Goal: Book appointment/travel/reservation

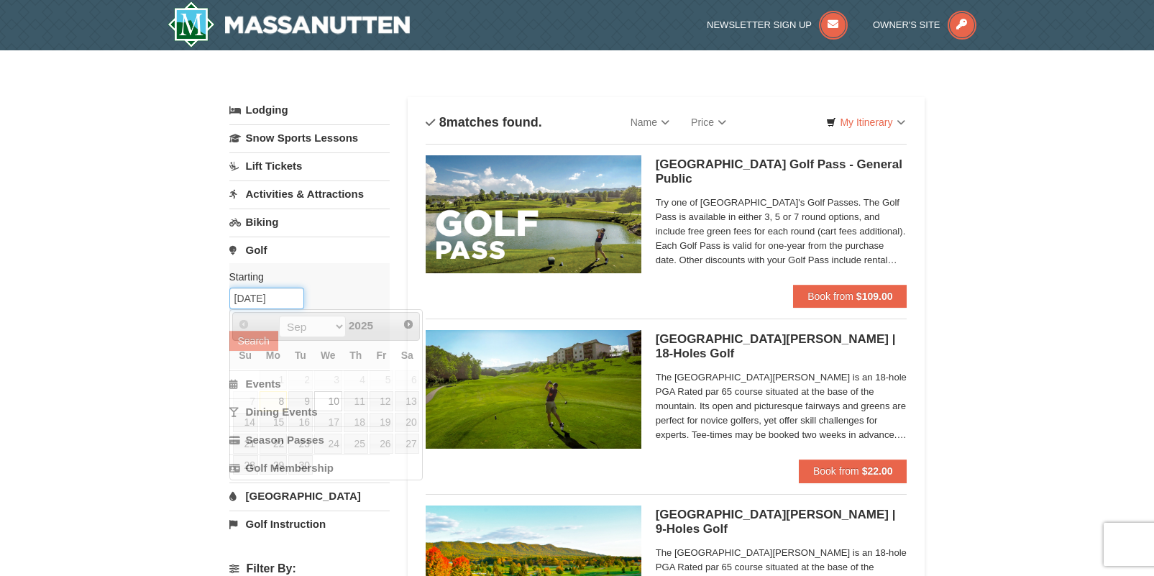
drag, startPoint x: 0, startPoint y: 0, endPoint x: 254, endPoint y: 291, distance: 386.3
click at [254, 291] on input "[DATE]" at bounding box center [266, 299] width 75 height 22
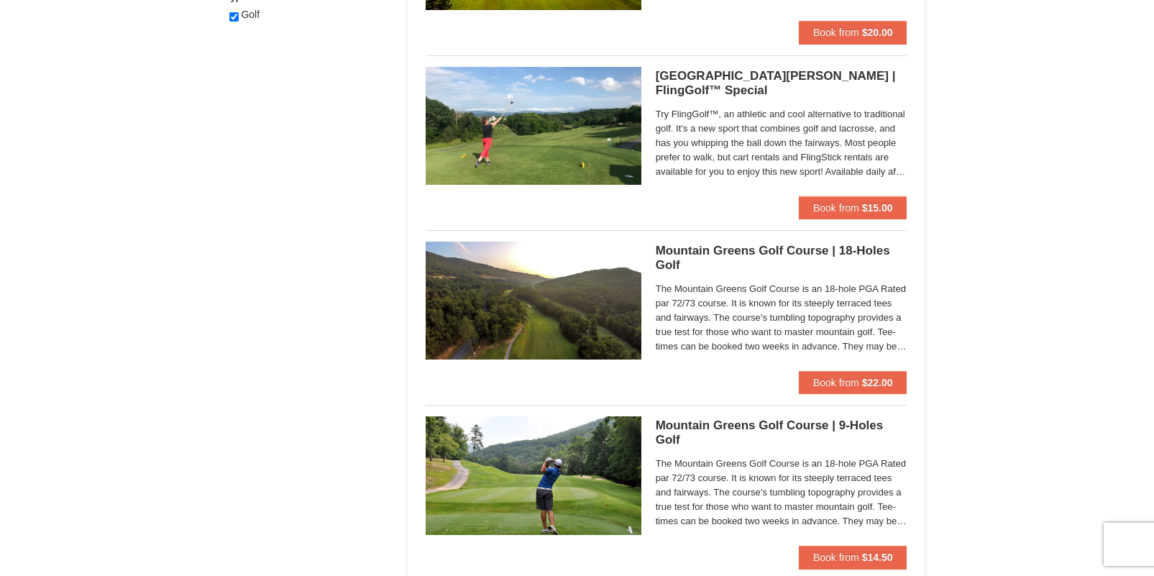
scroll to position [788, 0]
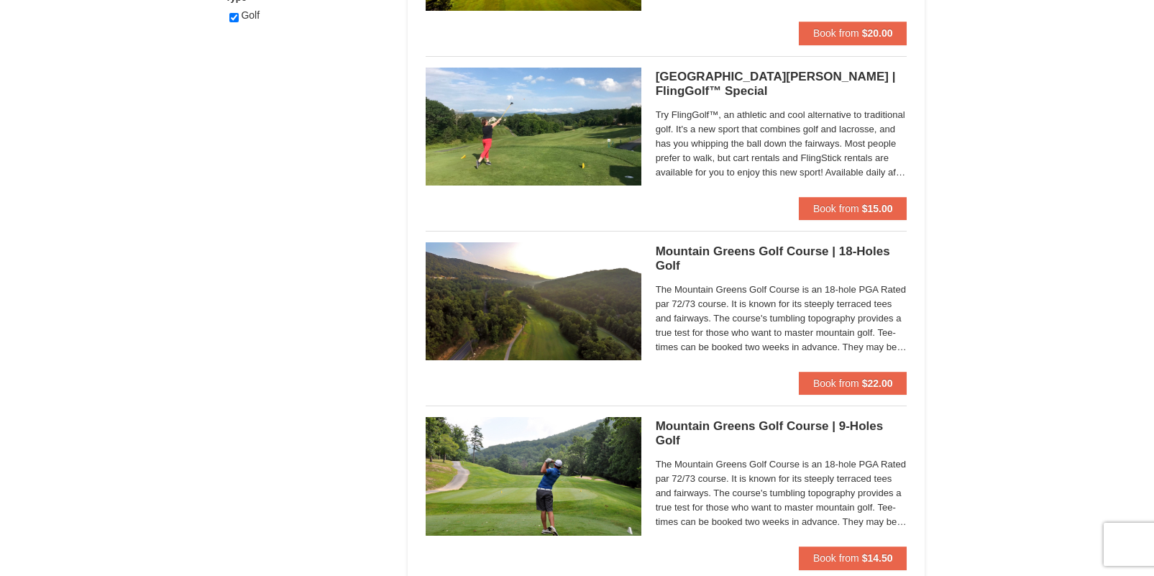
click at [708, 78] on h5 "[GEOGRAPHIC_DATA][PERSON_NAME] | FlingGolf™ Special [GEOGRAPHIC_DATA][PERSON_NA…" at bounding box center [782, 84] width 252 height 29
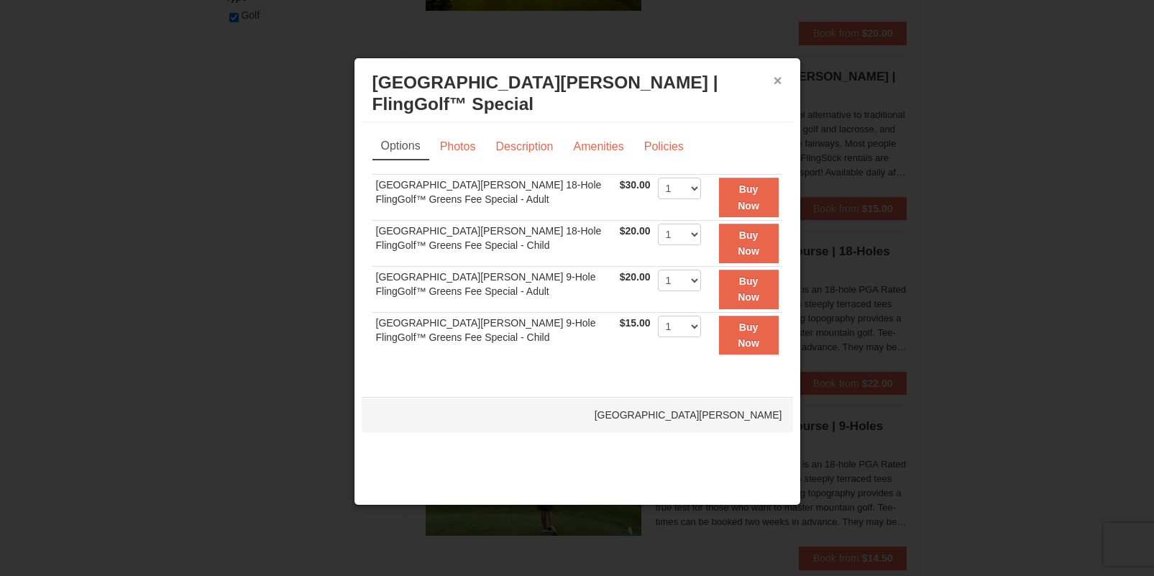
click at [775, 80] on button "×" at bounding box center [778, 80] width 9 height 14
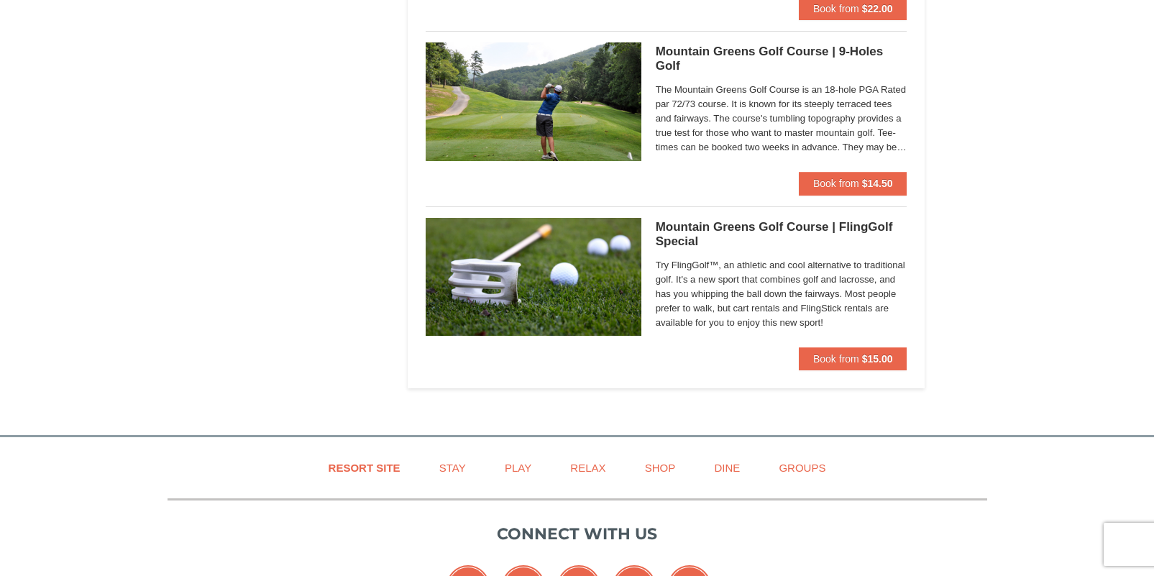
scroll to position [1145, 0]
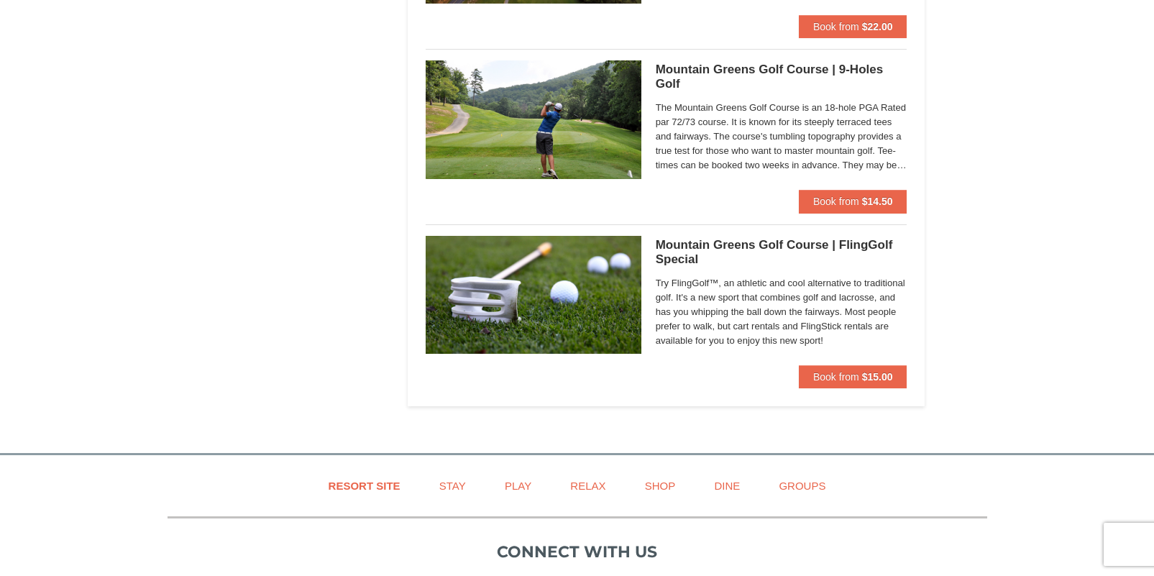
drag, startPoint x: 306, startPoint y: 301, endPoint x: 249, endPoint y: 281, distance: 60.7
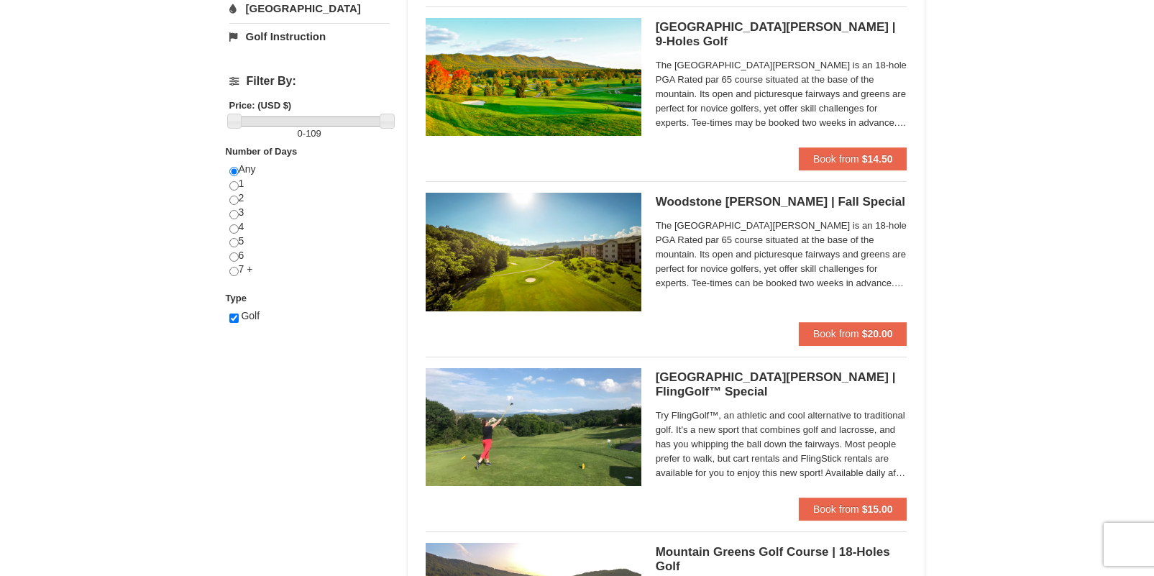
scroll to position [485, 0]
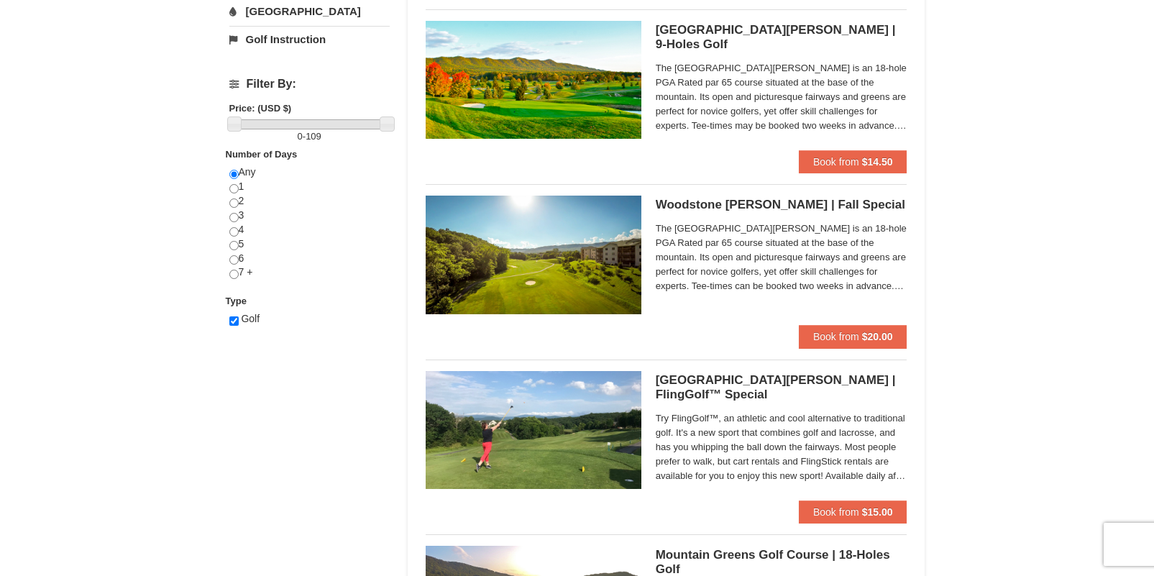
click at [78, 324] on div "× Categories List Filter My Itinerary Questions? [PHONE_NUMBER] Lodging Arrival…" at bounding box center [577, 332] width 1154 height 1533
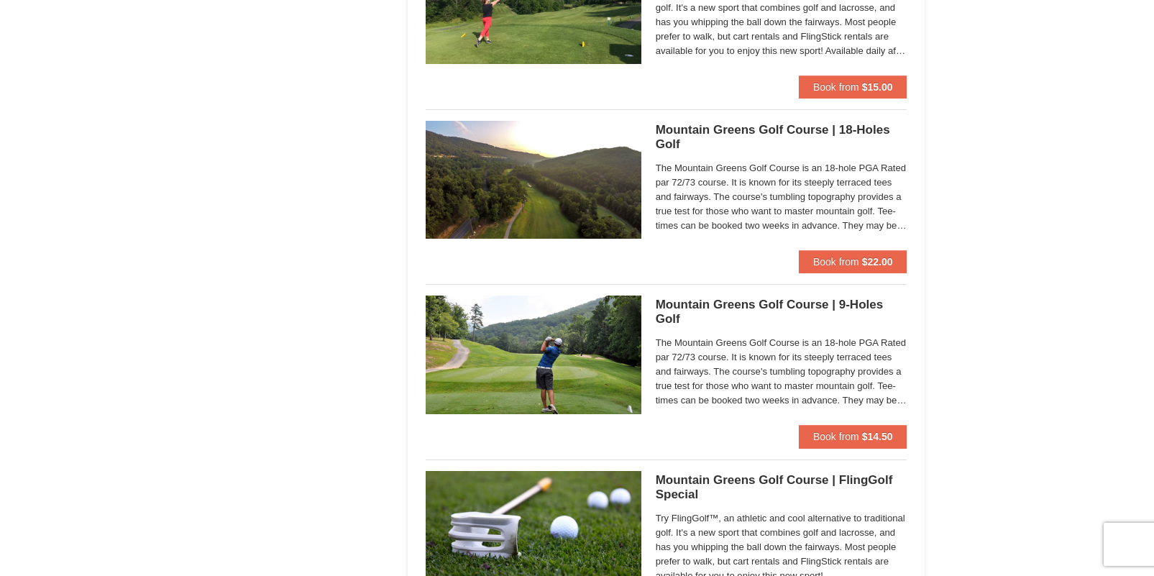
scroll to position [910, 0]
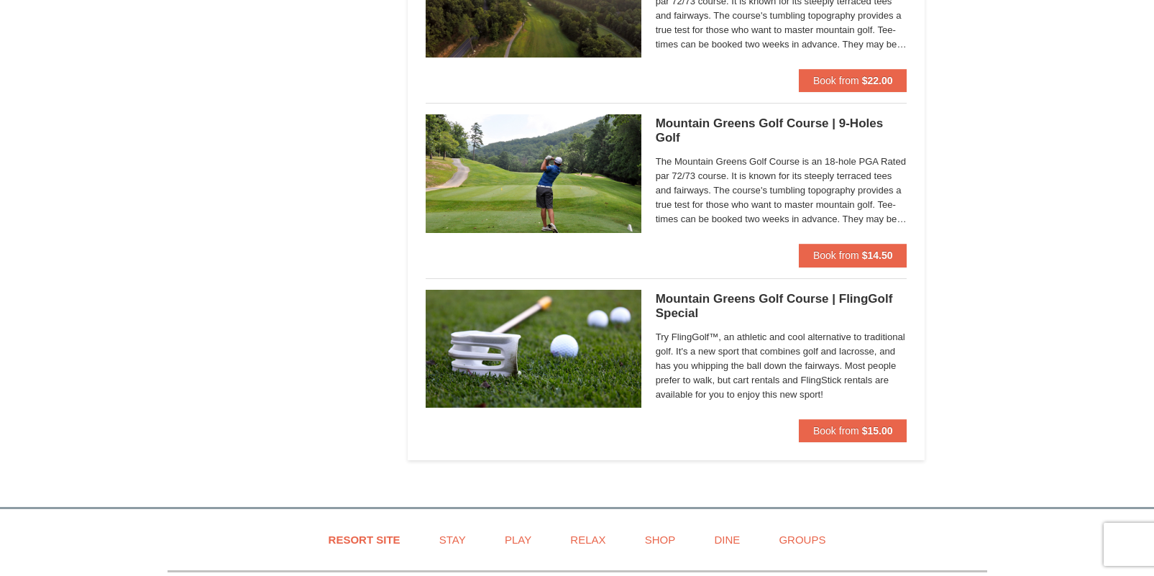
scroll to position [1092, 0]
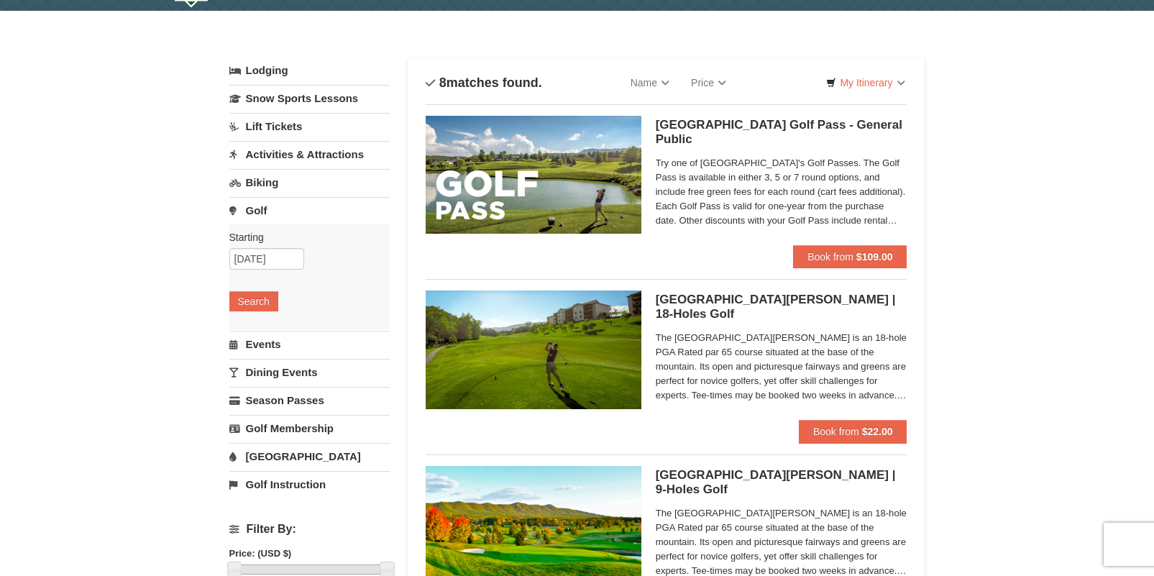
scroll to position [0, 0]
